Goal: Navigation & Orientation: Find specific page/section

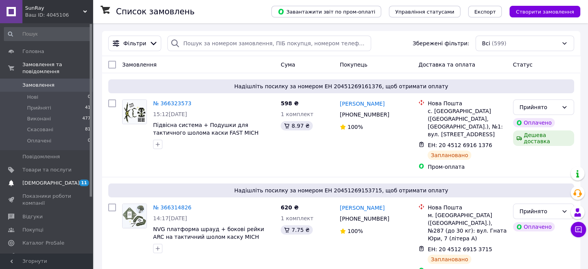
click at [32, 179] on span "[DEMOGRAPHIC_DATA]" at bounding box center [50, 182] width 57 height 7
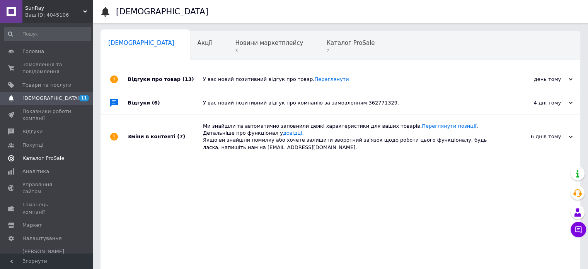
click at [41, 159] on span "Каталог ProSale" at bounding box center [43, 158] width 42 height 7
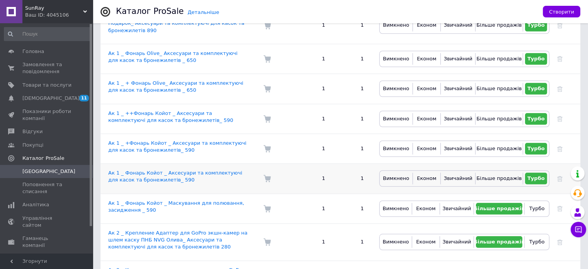
scroll to position [618, 0]
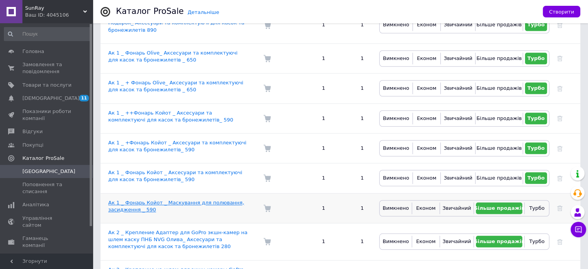
click at [185, 199] on link "Ак 1 _ Фонарь Койот _ Маскування для полювання, засидження _ 590" at bounding box center [176, 205] width 136 height 13
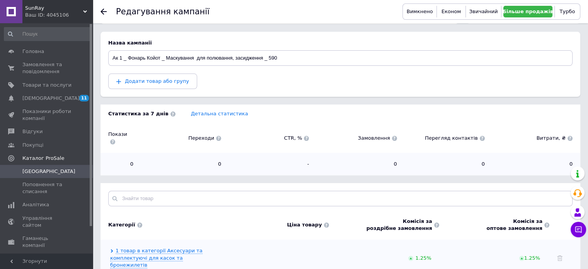
scroll to position [77, 0]
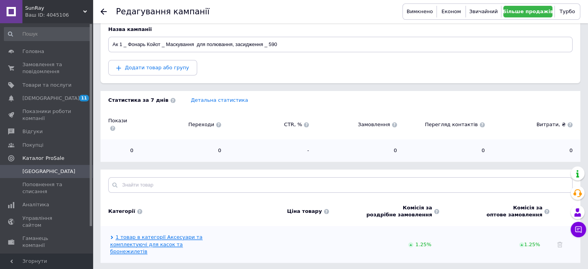
click at [173, 234] on link "1 товар в категорії Аксесуари та комплектуючі для касок та бронежилетів" at bounding box center [156, 244] width 92 height 20
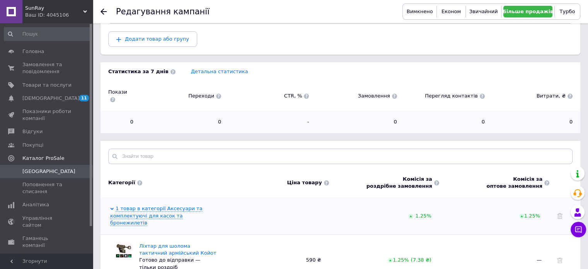
scroll to position [135, 0]
